Goal: Task Accomplishment & Management: Complete application form

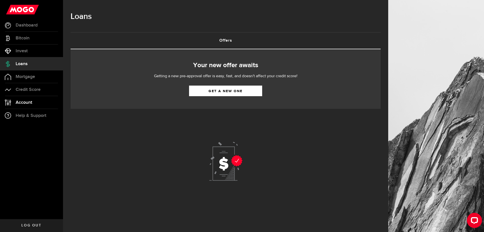
click at [28, 103] on span "Account" at bounding box center [24, 102] width 17 height 5
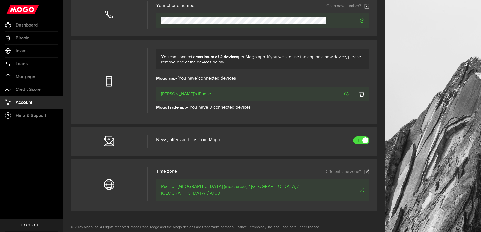
scroll to position [177, 0]
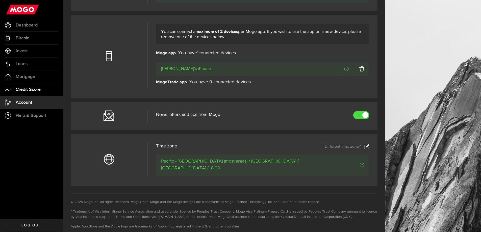
click at [45, 92] on link "Credit Score" at bounding box center [31, 89] width 63 height 13
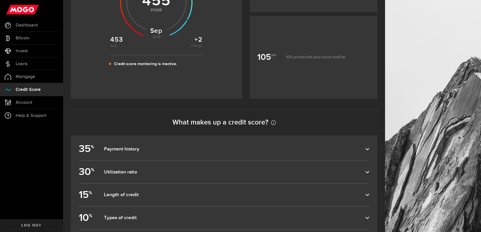
scroll to position [217, 0]
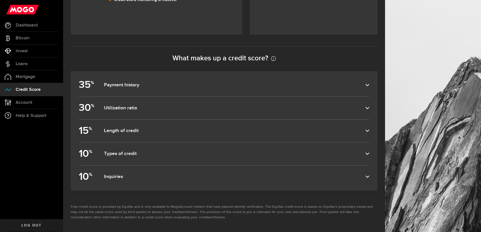
click at [162, 82] on dfn "Payment history" at bounding box center [234, 85] width 261 height 6
click at [0, 0] on input "35 % Payment history" at bounding box center [0, 0] width 0 height 0
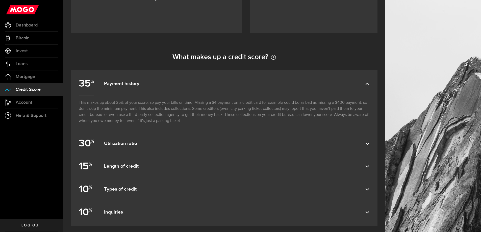
click at [162, 82] on dfn "Payment history" at bounding box center [234, 84] width 261 height 6
click at [0, 0] on input "35 % Payment history" at bounding box center [0, 0] width 0 height 0
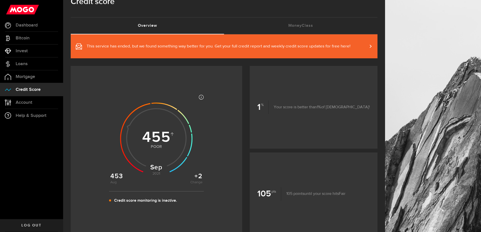
scroll to position [40, 0]
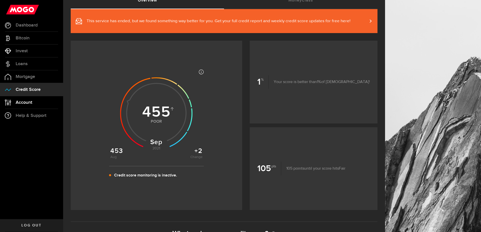
click at [28, 99] on link "Account Compte" at bounding box center [31, 102] width 63 height 13
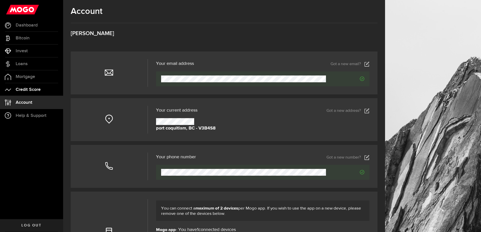
click at [29, 88] on span "Credit Score" at bounding box center [28, 89] width 25 height 5
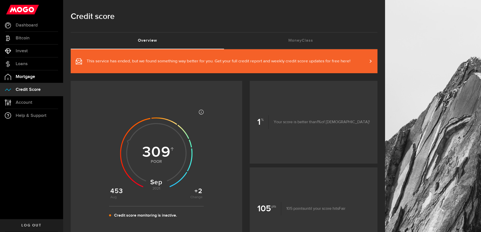
click at [33, 77] on span "Mortgage" at bounding box center [25, 76] width 19 height 5
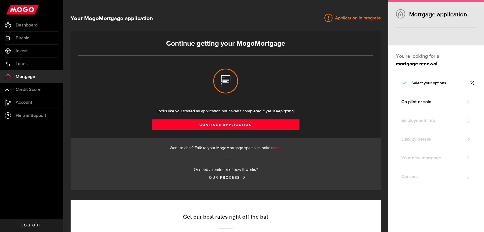
select select "3knYdhfXw4iYoq2m0WGQES"
click at [25, 66] on span "Loans" at bounding box center [22, 64] width 12 height 5
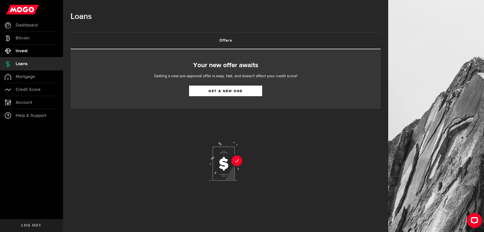
click at [30, 56] on link "Invest" at bounding box center [31, 51] width 63 height 13
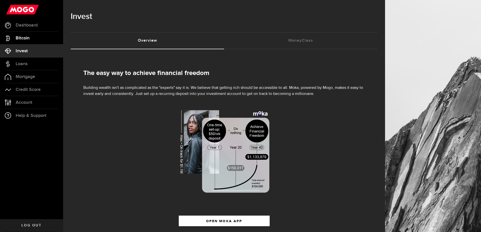
click at [27, 38] on span "Bitcoin" at bounding box center [23, 38] width 14 height 5
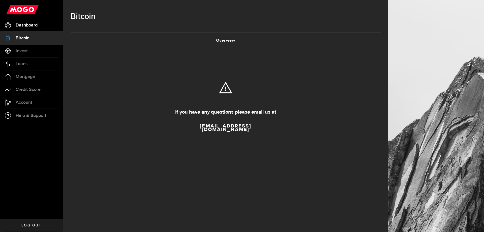
click at [39, 27] on link "Dashboard" at bounding box center [31, 25] width 63 height 13
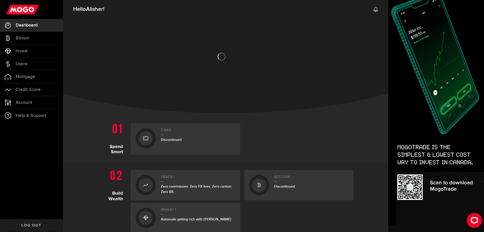
scroll to position [78, 0]
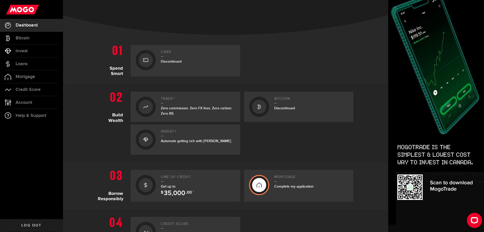
click at [179, 60] on span "Discontinued" at bounding box center [171, 61] width 21 height 4
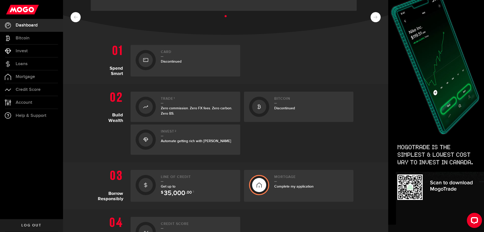
click at [162, 61] on span "Discontinued" at bounding box center [171, 61] width 21 height 4
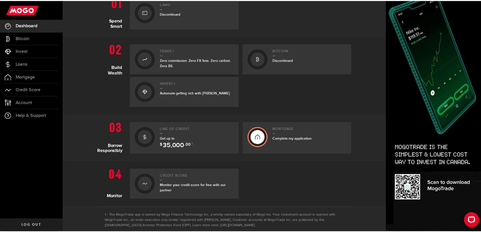
scroll to position [151, 0]
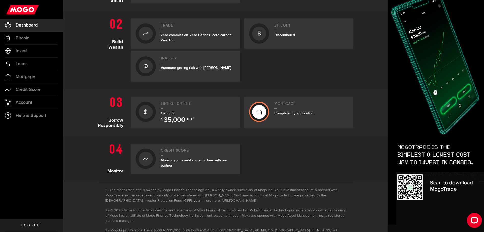
click at [183, 106] on h2 "Line of credit" at bounding box center [198, 105] width 74 height 7
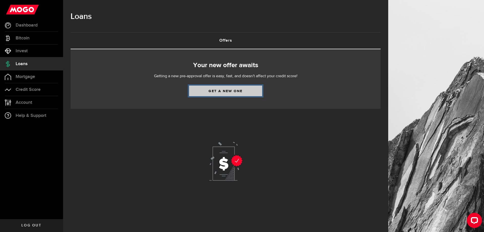
click at [207, 92] on link "Get a new one" at bounding box center [225, 91] width 73 height 11
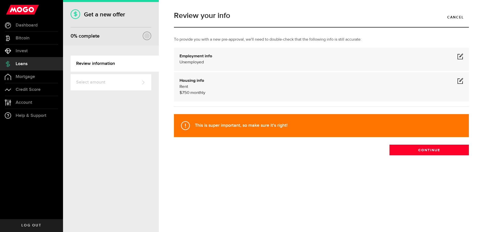
drag, startPoint x: 456, startPoint y: 78, endPoint x: 460, endPoint y: 81, distance: 4.3
click at [457, 79] on div "Housing info Rent $ 750 monthly" at bounding box center [322, 87] width 284 height 18
click at [460, 82] on span at bounding box center [461, 81] width 6 height 6
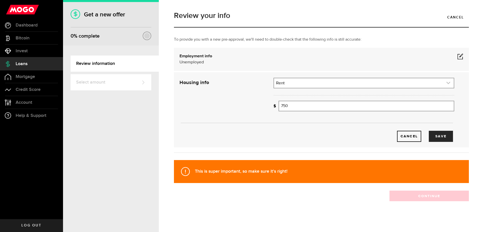
click at [298, 81] on link "expand select" at bounding box center [364, 83] width 180 height 10
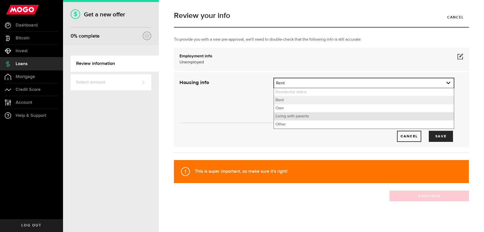
click at [299, 116] on li "Living with parents" at bounding box center [364, 116] width 180 height 8
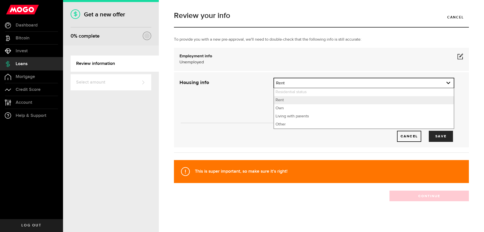
select select "Living with parents"
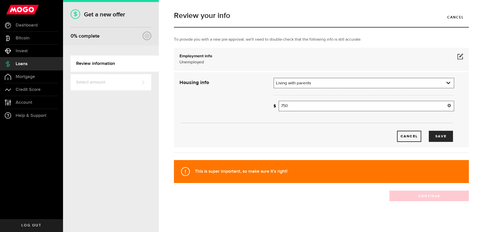
drag, startPoint x: 307, startPoint y: 106, endPoint x: 254, endPoint y: 109, distance: 54.1
click at [253, 110] on div "Housing info Residential status What's your residential status? Living with par…" at bounding box center [317, 110] width 283 height 64
type input "0"
click at [438, 134] on button "Save" at bounding box center [441, 136] width 24 height 11
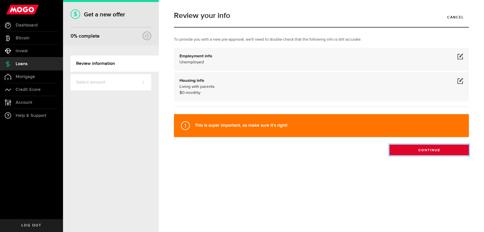
click at [425, 150] on button "Continue" at bounding box center [429, 150] width 79 height 11
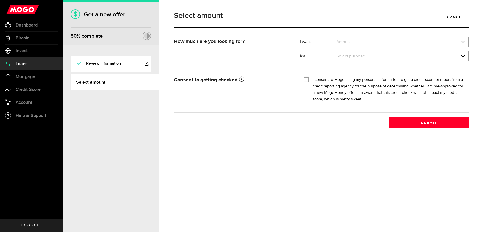
click at [342, 42] on link "expand select" at bounding box center [401, 42] width 134 height 10
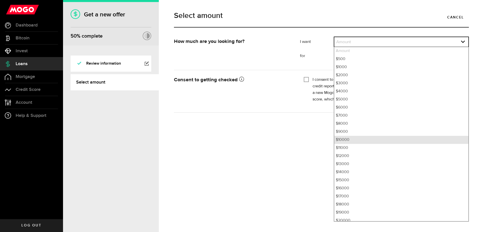
click at [346, 139] on li "$10000" at bounding box center [401, 140] width 134 height 8
select select "10000"
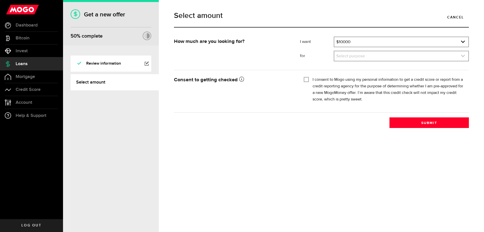
click at [351, 59] on link "expand select" at bounding box center [401, 56] width 134 height 10
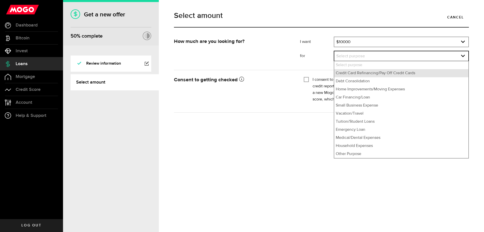
click at [357, 75] on li "Credit Card Refinancing/Pay Off Credit Cards" at bounding box center [401, 73] width 134 height 8
select select "Credit Card Refinancing/Pay Off Credit Cards"
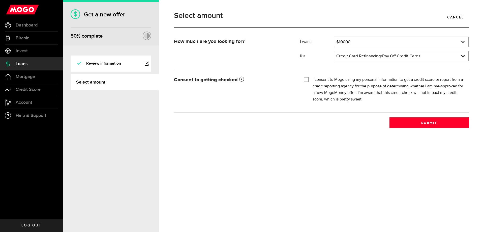
click at [306, 77] on input "I consent to Mogo using my personal information to get a credit score or report…" at bounding box center [306, 78] width 5 height 5
checkbox input "true"
click at [410, 121] on button "Submit" at bounding box center [429, 122] width 79 height 11
